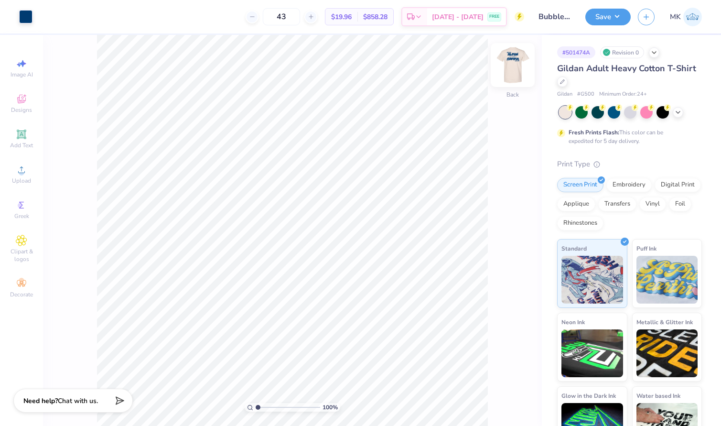
click at [514, 60] on img at bounding box center [512, 65] width 38 height 38
click at [40, 15] on div at bounding box center [42, 15] width 13 height 13
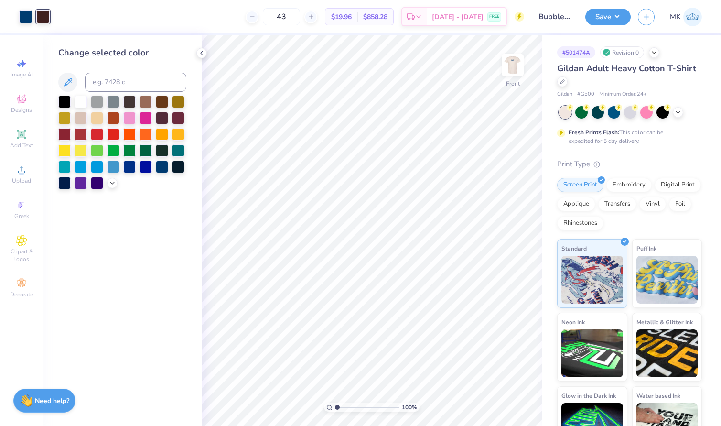
drag, startPoint x: 42, startPoint y: 15, endPoint x: 46, endPoint y: 9, distance: 7.5
click at [46, 10] on div at bounding box center [42, 16] width 13 height 13
click at [24, 20] on div at bounding box center [25, 15] width 13 height 13
click at [48, 19] on div at bounding box center [42, 15] width 13 height 13
click at [106, 81] on input at bounding box center [135, 82] width 101 height 19
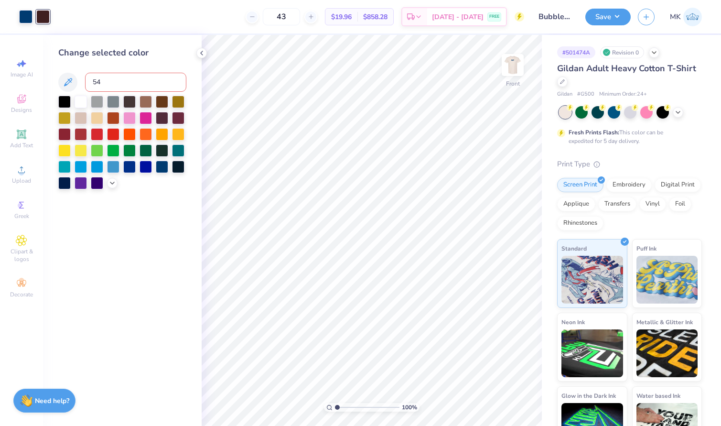
type input "541"
click at [40, 12] on div at bounding box center [42, 15] width 13 height 13
click at [101, 80] on input at bounding box center [135, 82] width 101 height 19
type input "541"
click at [66, 81] on icon at bounding box center [67, 81] width 11 height 11
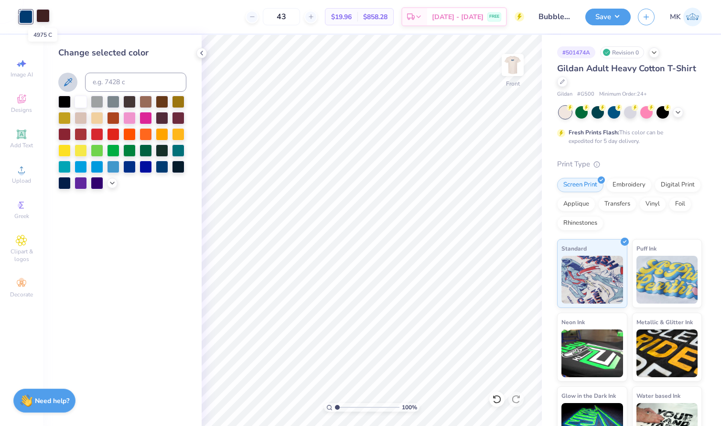
click at [43, 14] on div at bounding box center [42, 15] width 13 height 13
click at [72, 85] on icon at bounding box center [67, 81] width 11 height 11
click at [69, 80] on icon at bounding box center [68, 82] width 8 height 8
click at [27, 15] on div at bounding box center [25, 15] width 13 height 13
click at [45, 19] on div at bounding box center [42, 15] width 13 height 13
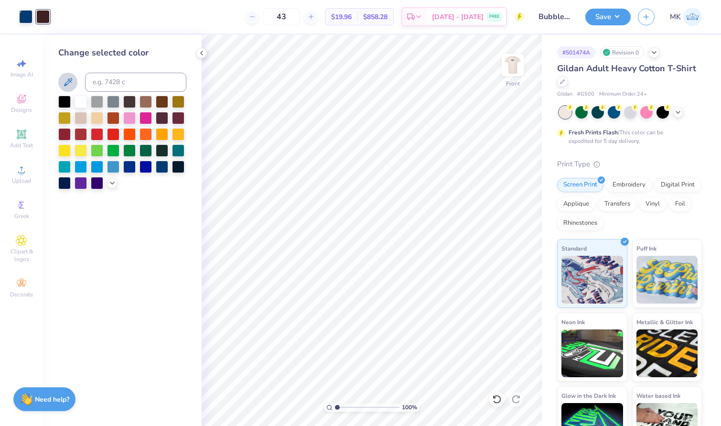
click at [38, 397] on strong "Need help?" at bounding box center [52, 398] width 34 height 9
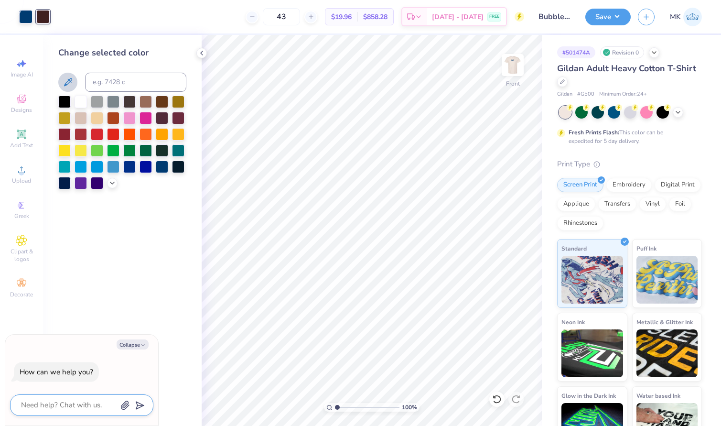
click at [51, 407] on textarea at bounding box center [68, 404] width 97 height 13
type textarea "R"
type textarea "x"
type textarea "Re"
type textarea "x"
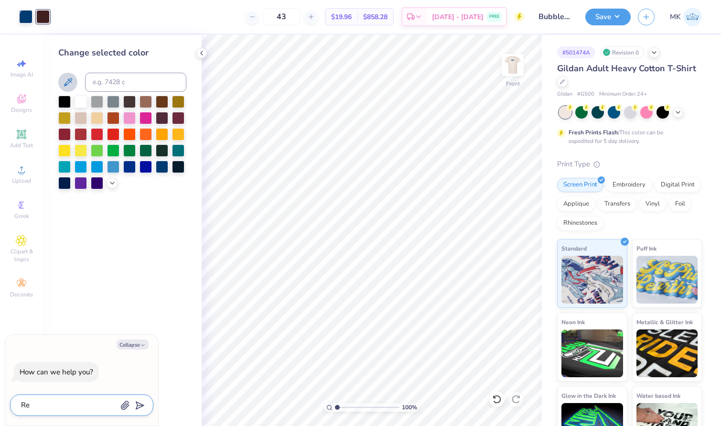
type textarea "Rem"
type textarea "x"
type textarea "Remo"
type textarea "x"
type textarea "Remov"
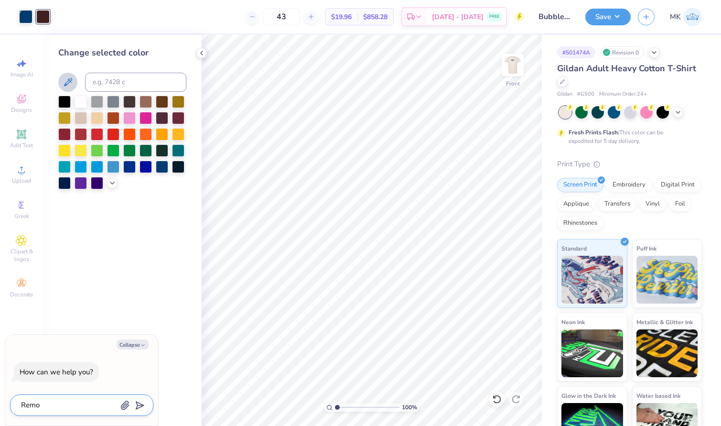
type textarea "x"
type textarea "Remove"
type textarea "x"
type textarea "Remove"
type textarea "x"
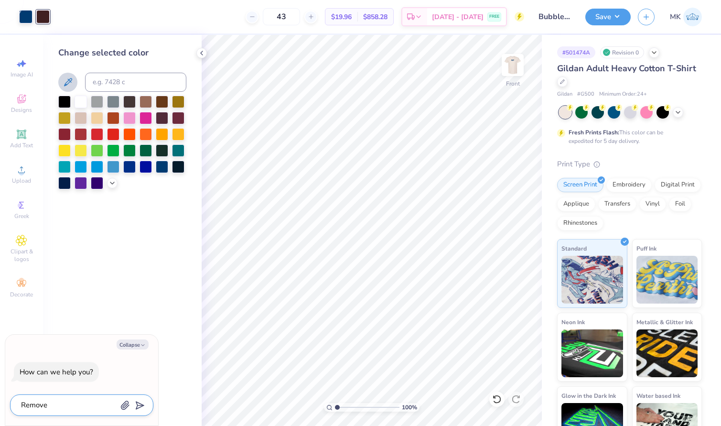
type textarea "Remove t"
type textarea "x"
type textarea "Remove th"
type textarea "x"
type textarea "Remove the"
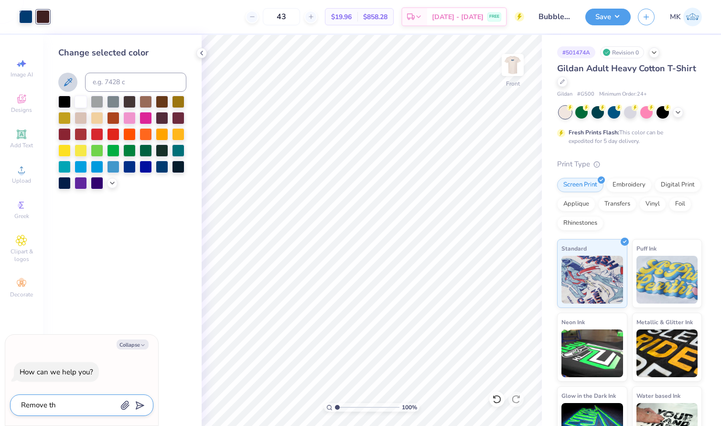
type textarea "x"
type textarea "Remove the"
type textarea "x"
type textarea "Remove the s"
type textarea "x"
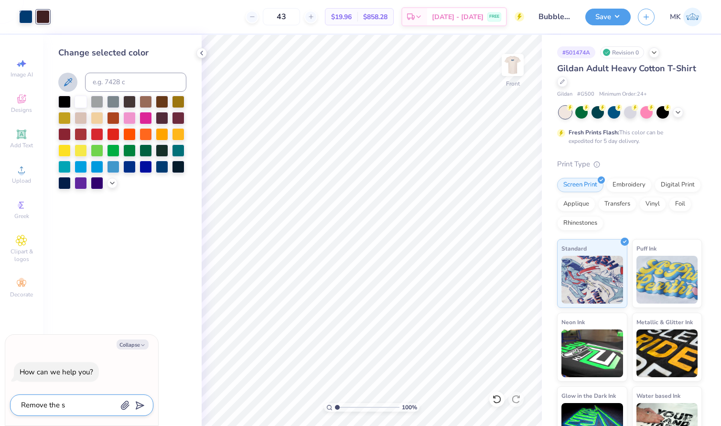
type textarea "Remove the se"
type textarea "x"
type textarea "Remove the sec"
type textarea "x"
type textarea "Remove the seco"
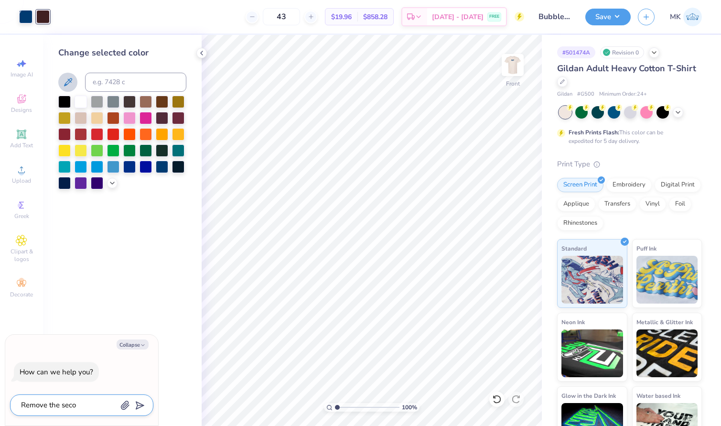
type textarea "x"
type textarea "Remove the secon"
type textarea "x"
type textarea "Remove the second"
type textarea "x"
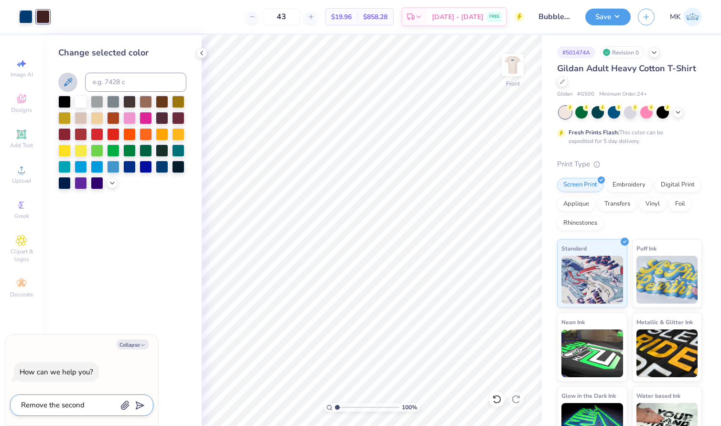
type textarea "Remove the second"
type textarea "x"
type textarea "Remove the second c"
type textarea "x"
type textarea "Remove the second co"
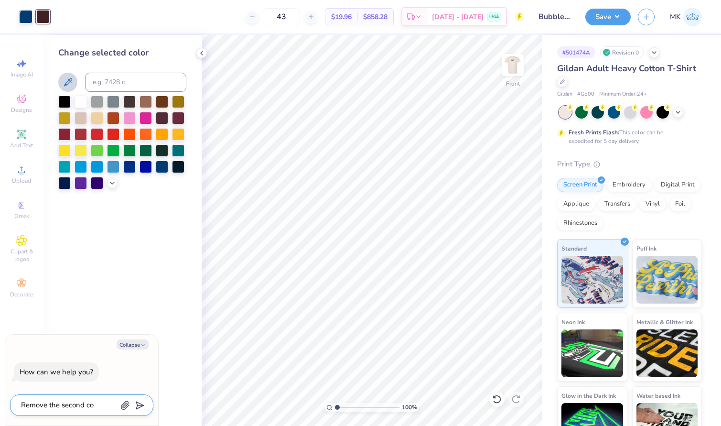
type textarea "x"
type textarea "Remove the second col"
type textarea "x"
type textarea "Remove the second colo"
type textarea "x"
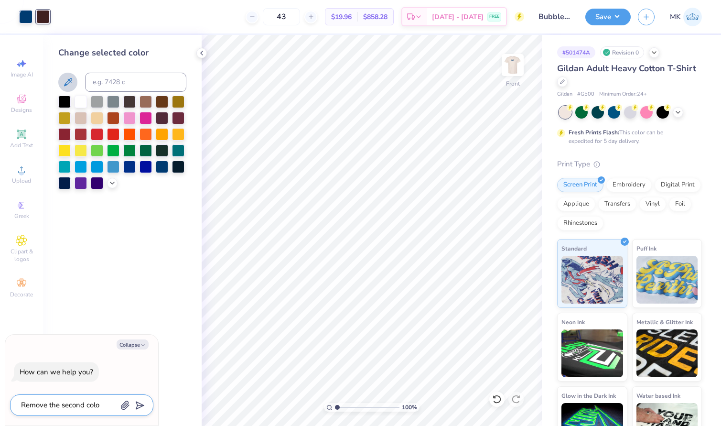
type textarea "Remove the second color"
type textarea "x"
type textarea "Remove the second color"
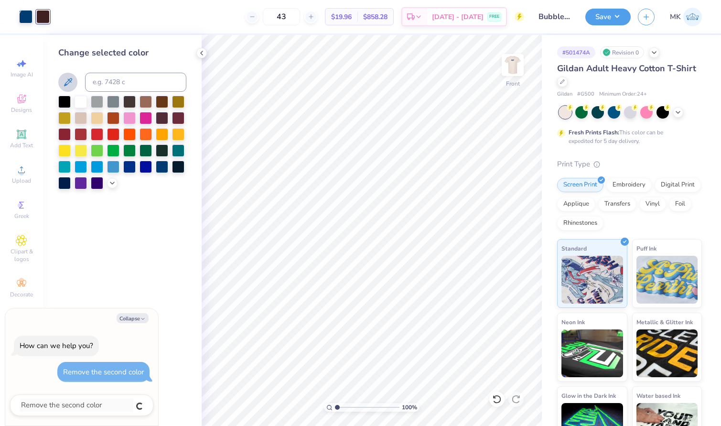
type textarea "x"
drag, startPoint x: 47, startPoint y: 11, endPoint x: 45, endPoint y: 22, distance: 10.7
click at [45, 22] on div at bounding box center [42, 16] width 13 height 13
click at [37, 17] on div at bounding box center [42, 16] width 13 height 13
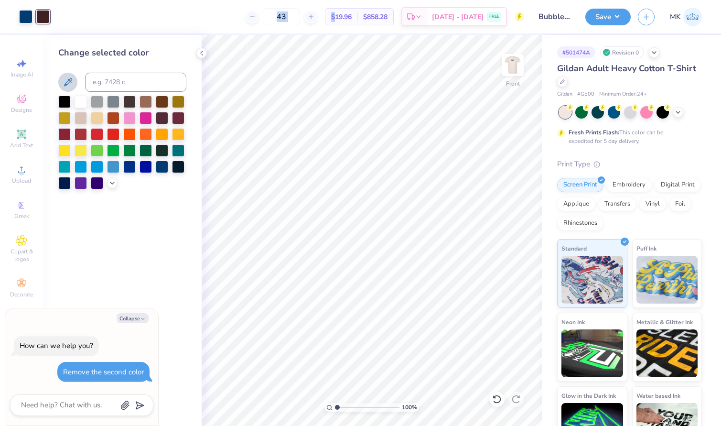
drag, startPoint x: 47, startPoint y: 21, endPoint x: 54, endPoint y: 19, distance: 7.1
click at [54, 19] on div "Art colors 43 $19.96 Per Item $858.28 Total Est. Delivery [DATE] - [DATE] FREE …" at bounding box center [360, 16] width 721 height 33
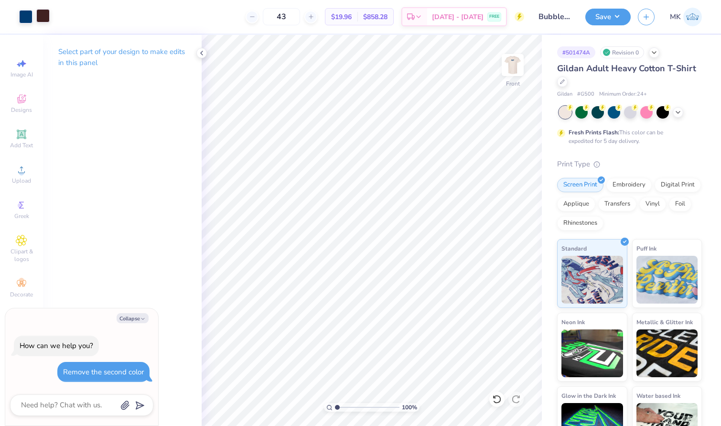
click at [48, 15] on div at bounding box center [42, 15] width 13 height 13
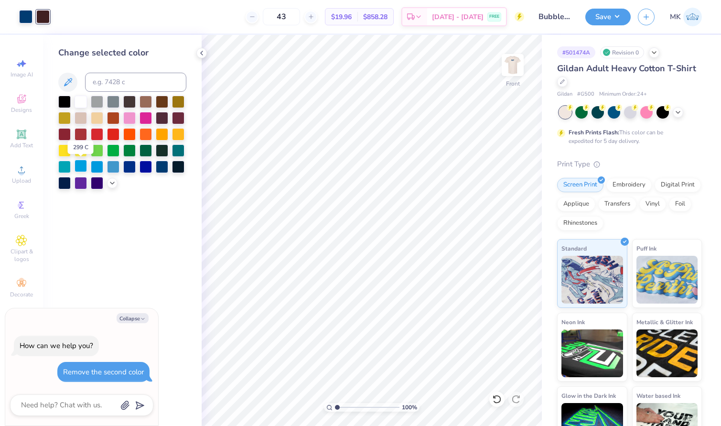
click at [78, 168] on div at bounding box center [81, 166] width 12 height 12
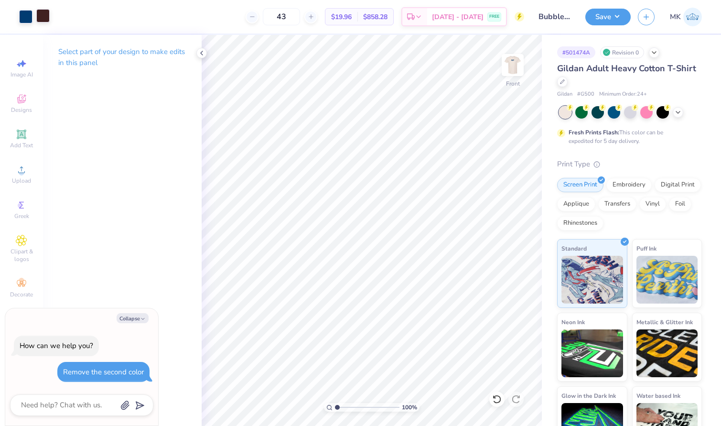
click at [43, 15] on div at bounding box center [42, 15] width 13 height 13
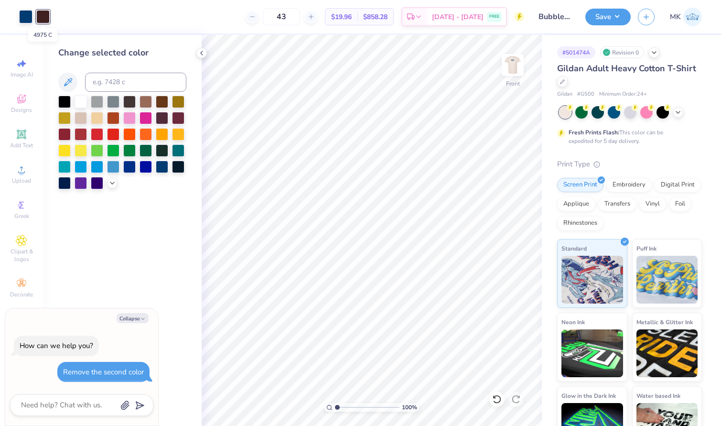
click at [43, 15] on div at bounding box center [42, 16] width 13 height 13
click at [201, 49] on div at bounding box center [201, 53] width 11 height 11
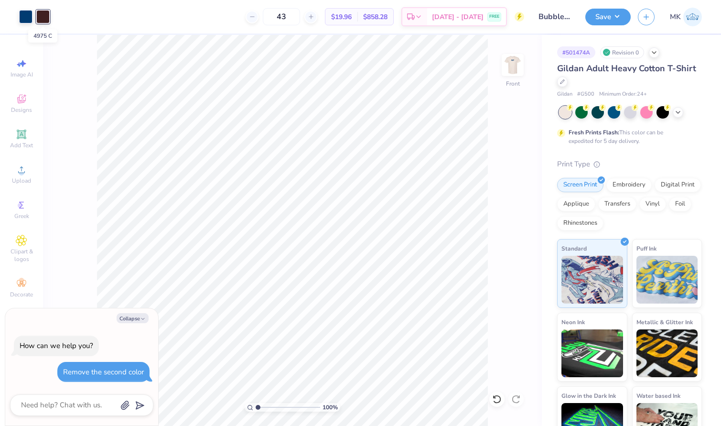
click at [44, 16] on div at bounding box center [42, 16] width 13 height 13
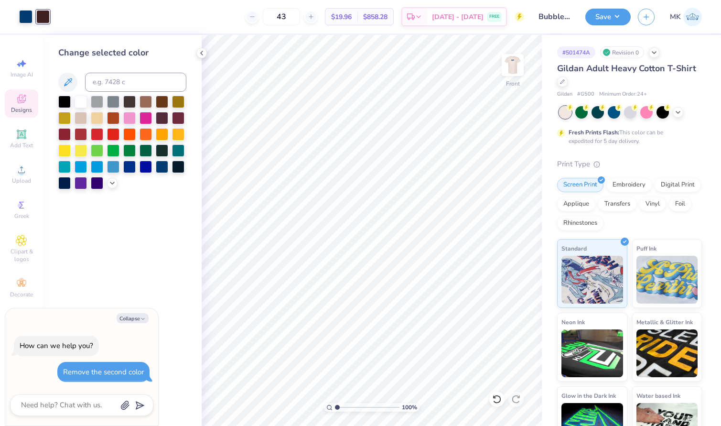
click at [23, 99] on icon at bounding box center [21, 99] width 9 height 9
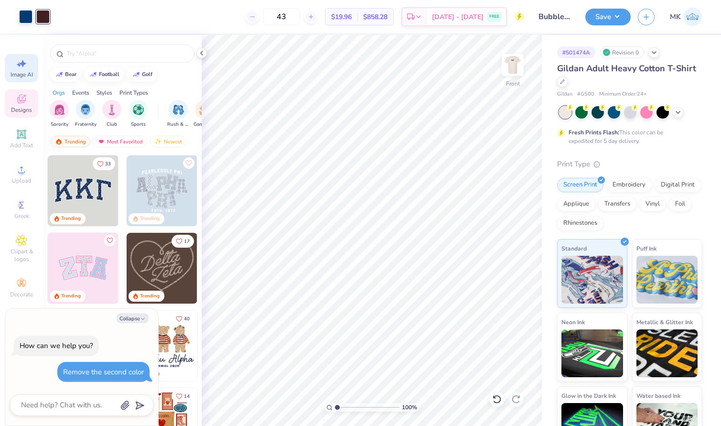
click at [22, 63] on icon at bounding box center [23, 63] width 7 height 7
type textarea "x"
select select "4"
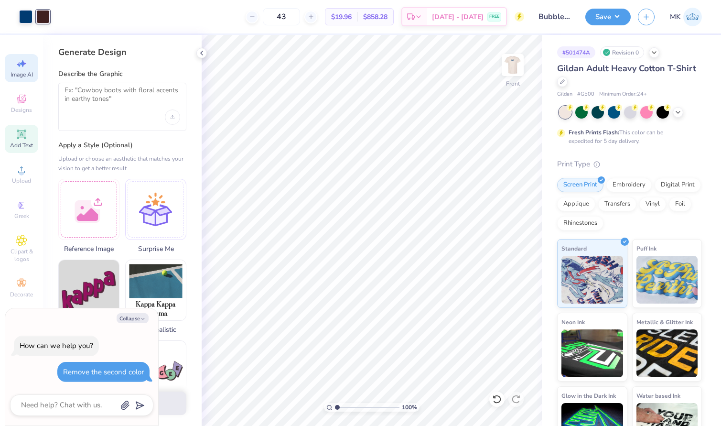
click at [15, 140] on div "Add Text" at bounding box center [21, 139] width 33 height 28
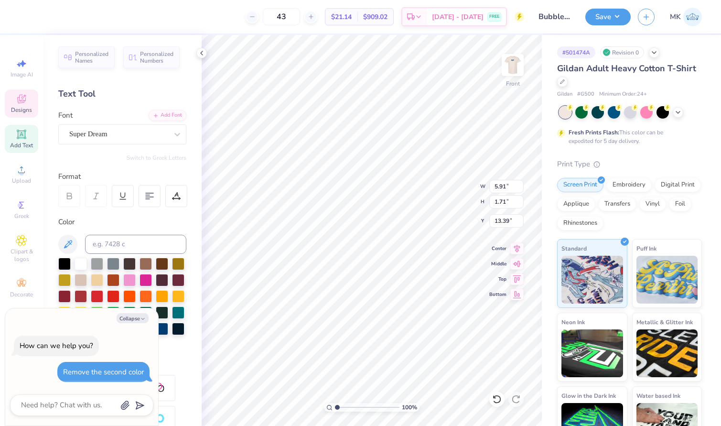
click at [21, 111] on span "Designs" at bounding box center [21, 110] width 21 height 8
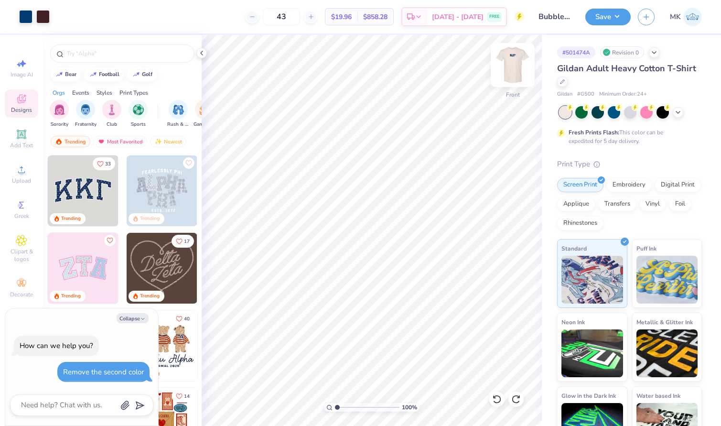
click at [518, 60] on img at bounding box center [512, 65] width 38 height 38
click at [513, 66] on img at bounding box center [512, 65] width 38 height 38
click at [24, 13] on div at bounding box center [25, 15] width 13 height 13
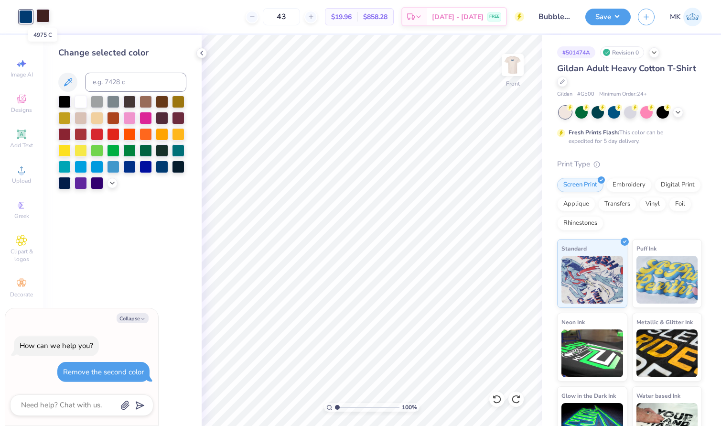
click at [44, 15] on div at bounding box center [42, 15] width 13 height 13
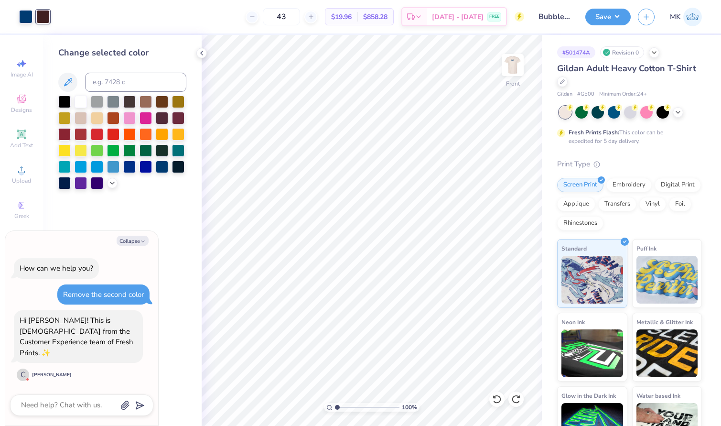
scroll to position [9, 0]
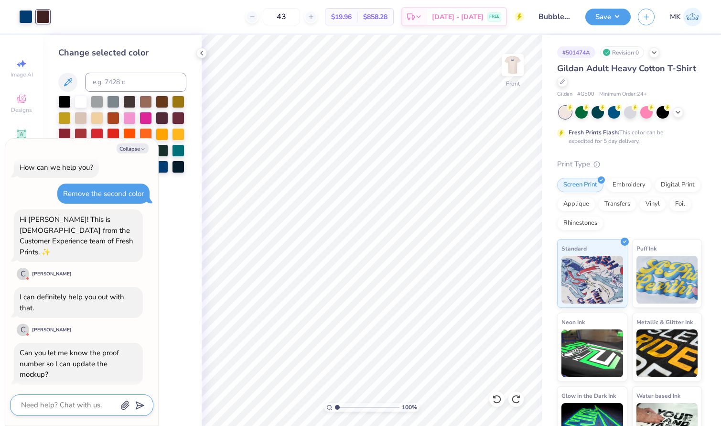
click at [80, 408] on textarea at bounding box center [68, 404] width 97 height 13
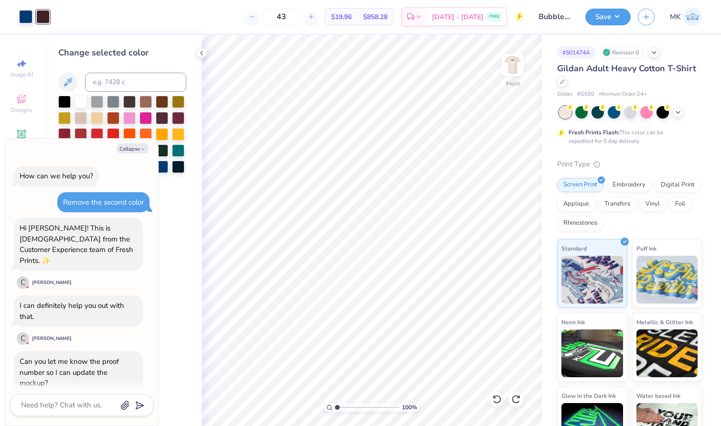
type textarea "x"
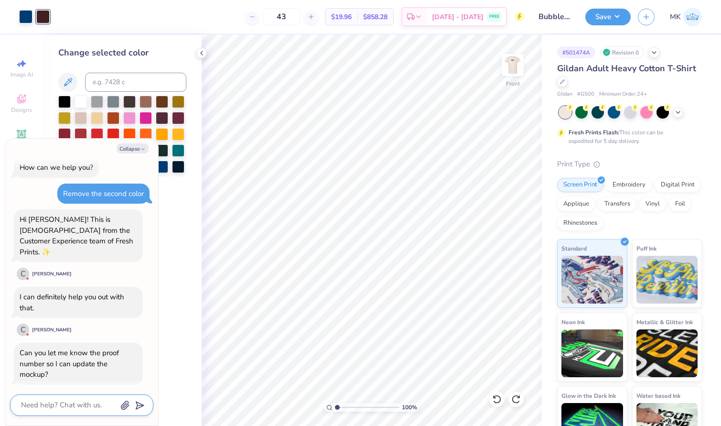
type textarea "w"
type textarea "x"
type textarea "we"
type textarea "x"
type textarea "we"
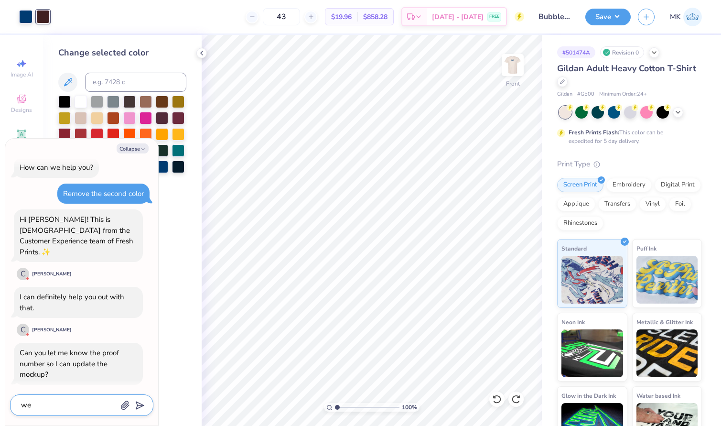
type textarea "x"
type textarea "we f"
type textarea "x"
type textarea "we fi"
type textarea "x"
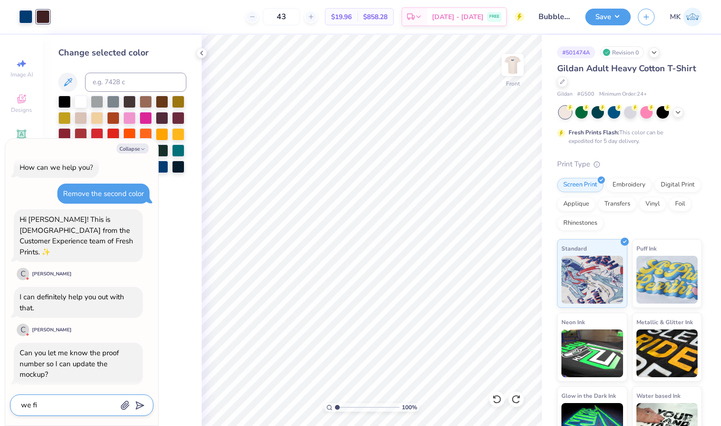
type textarea "we fig"
type textarea "x"
type textarea "we figu"
type textarea "x"
type textarea "we figur"
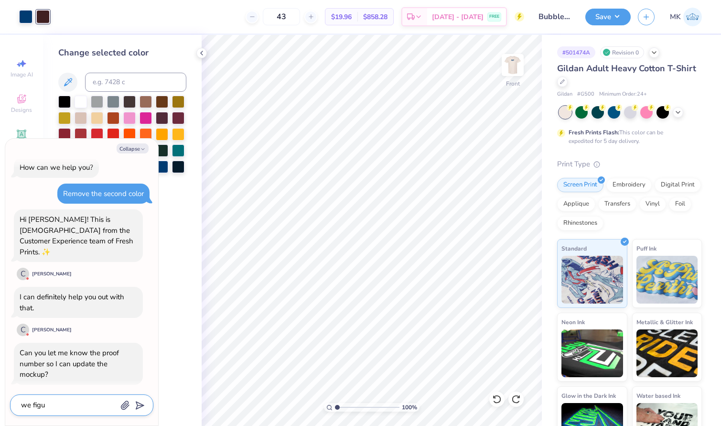
type textarea "x"
type textarea "we figure"
type textarea "x"
type textarea "we figured"
type textarea "x"
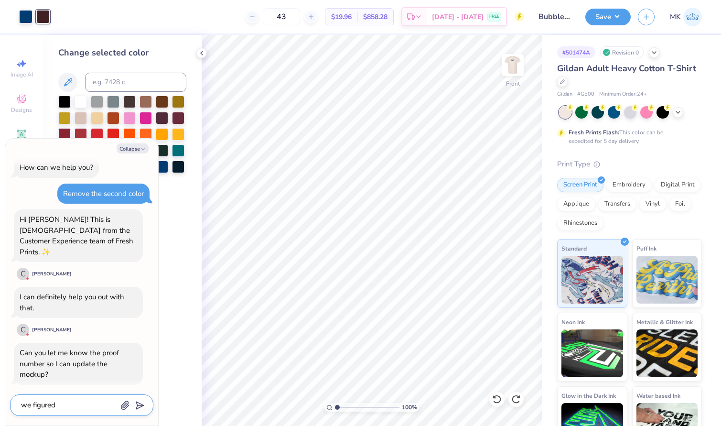
type textarea "we figured"
type textarea "x"
type textarea "we figured i"
type textarea "x"
type textarea "we figured i"
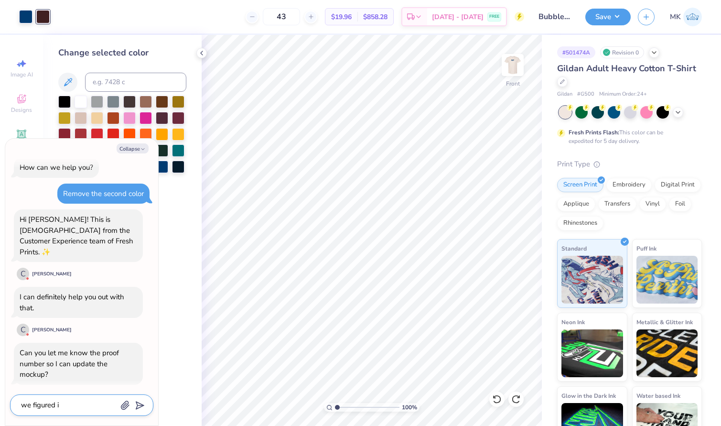
type textarea "x"
type textarea "we figured i"
type textarea "x"
type textarea "we figured i"
type textarea "x"
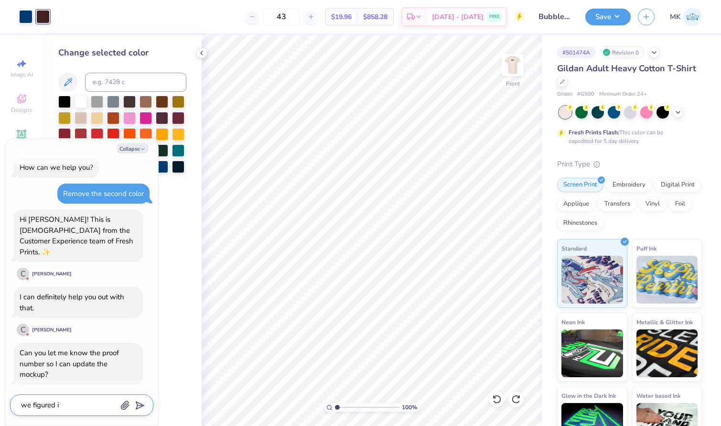
type textarea "we figured i"
type textarea "x"
type textarea "we figured it"
type textarea "x"
type textarea "we figured it"
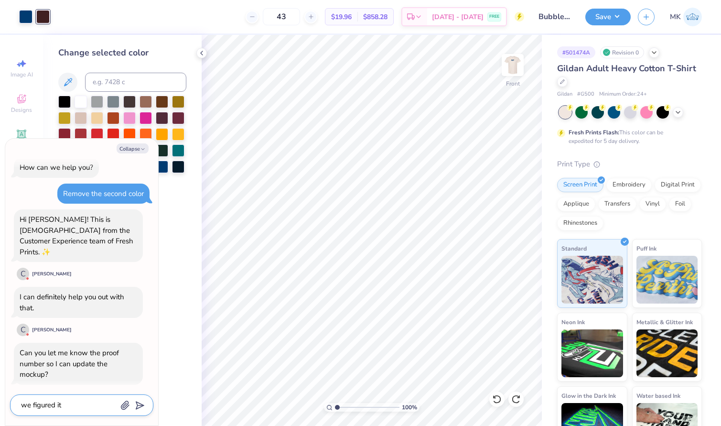
type textarea "x"
type textarea "we figured it o"
type textarea "x"
type textarea "we figured it ou"
type textarea "x"
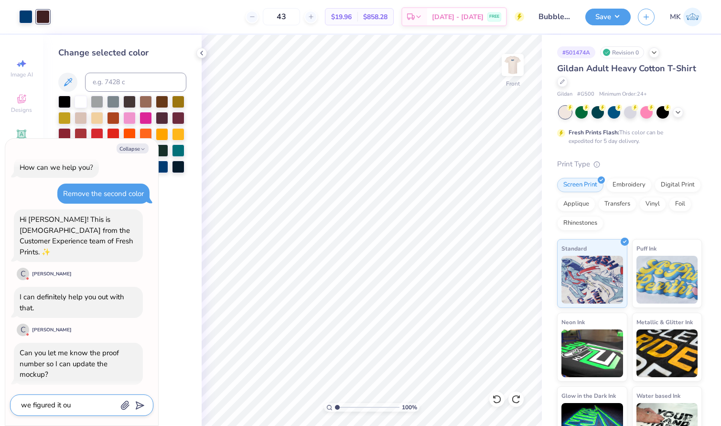
type textarea "we figured it out"
type textarea "x"
type textarea "we figured it out."
type textarea "x"
type textarea "we figured it out."
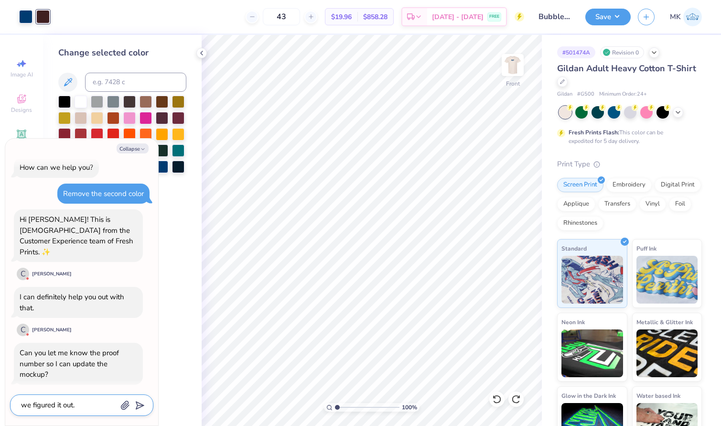
type textarea "x"
type textarea "we figured it out. t"
type textarea "x"
type textarea "we figured it out. th"
type textarea "x"
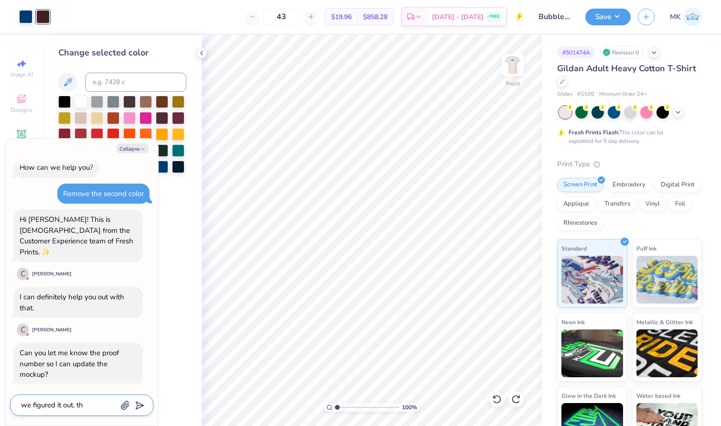
type textarea "we figured it out. tha"
type textarea "x"
type textarea "we figured it out. than"
type textarea "x"
type textarea "we figured it out. thank"
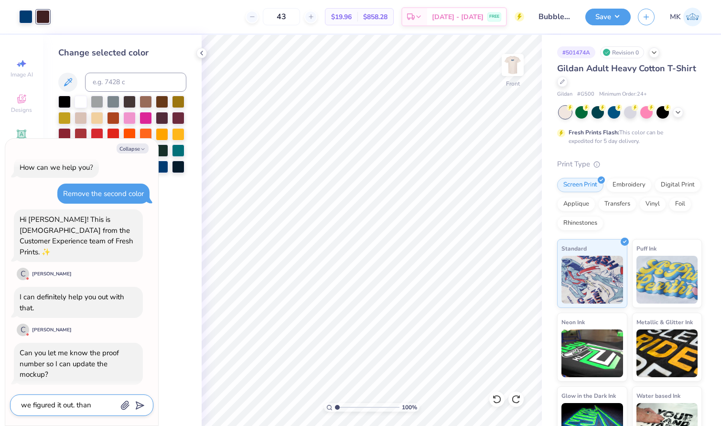
type textarea "x"
type textarea "we figured it out. thanks"
type textarea "x"
type textarea "we figured it out. thanks!"
type textarea "x"
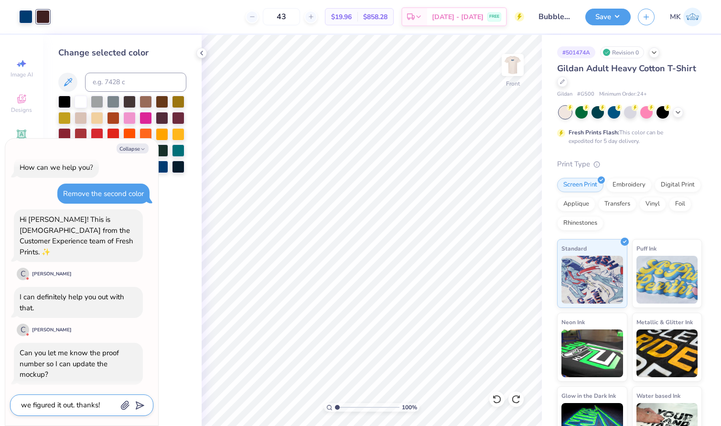
type textarea "we figured it out. thanks!"
type textarea "x"
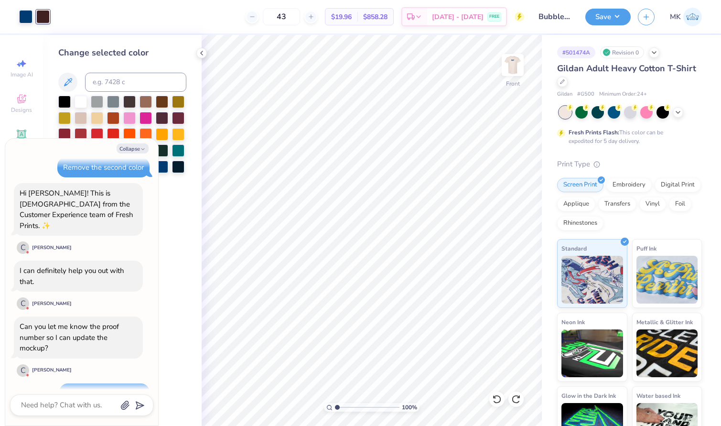
click at [97, 147] on div "Collapse" at bounding box center [81, 148] width 143 height 10
click at [139, 145] on button "Collapse" at bounding box center [133, 148] width 32 height 10
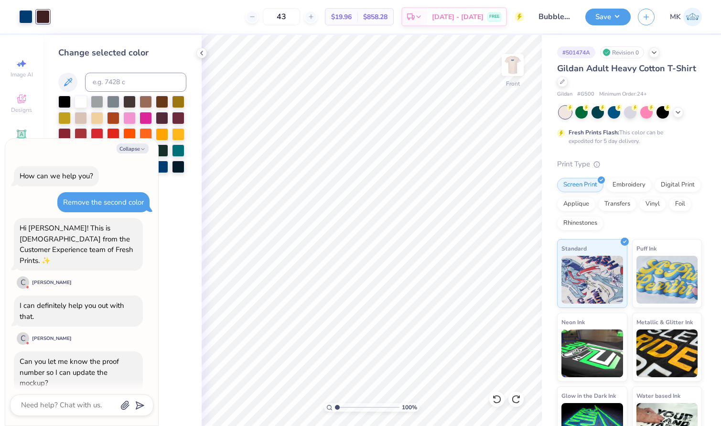
scroll to position [80, 0]
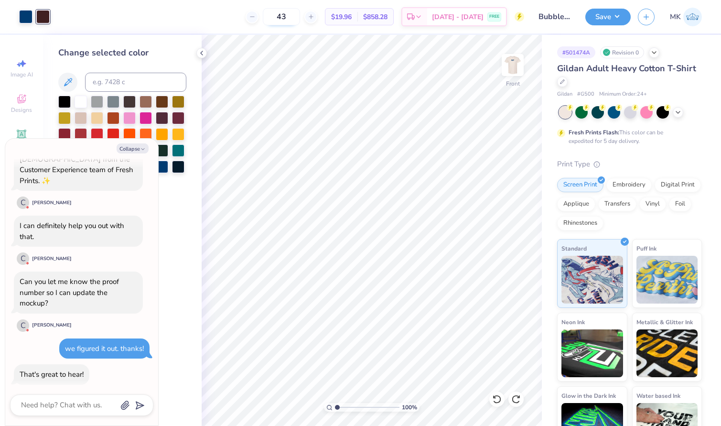
type textarea "x"
